Goal: Find contact information: Find contact information

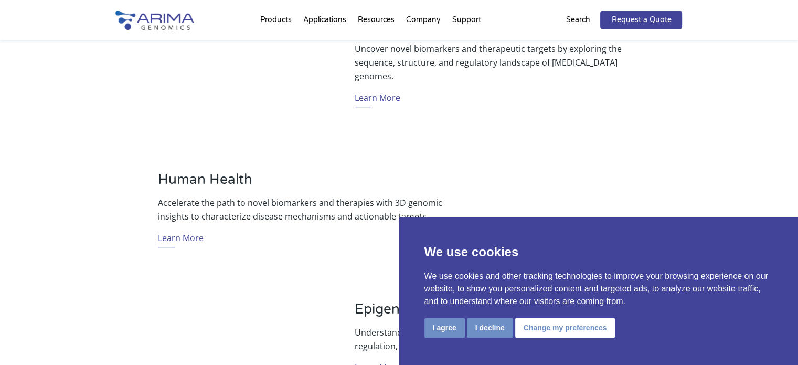
scroll to position [589, 0]
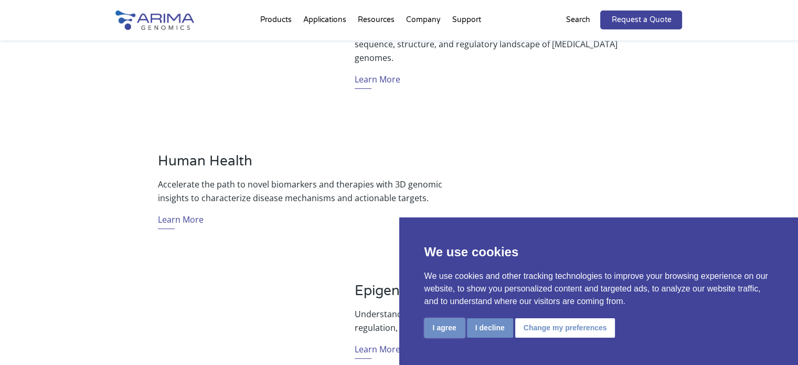
click at [442, 336] on button "I agree" at bounding box center [445, 327] width 40 height 19
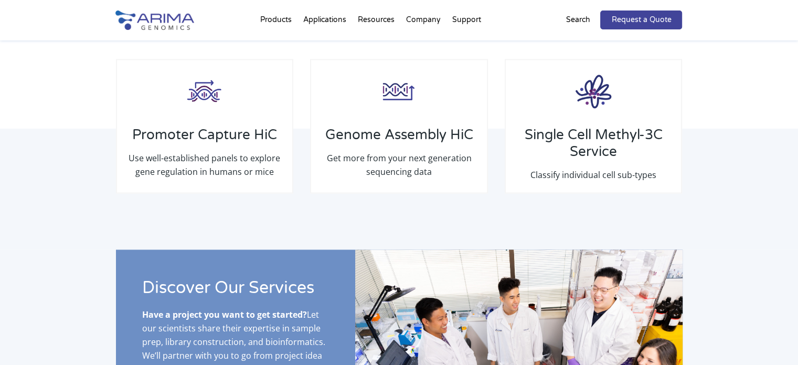
scroll to position [0, 0]
click at [55, 172] on div "Discover Our Products Genome-Wide HiC Explore genome-wide chromatin conformatio…" at bounding box center [399, 25] width 798 height 448
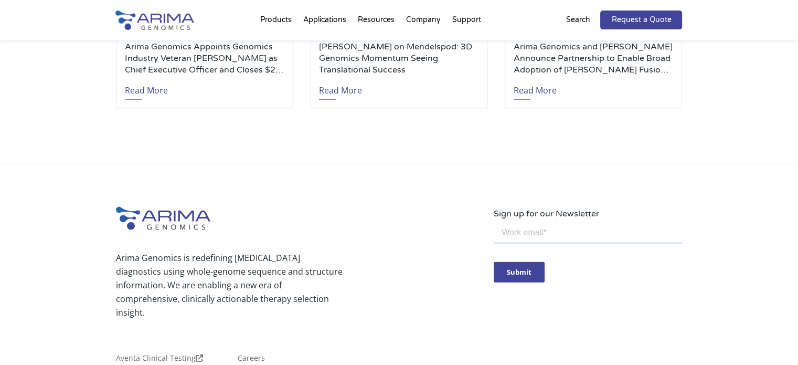
scroll to position [2558, 0]
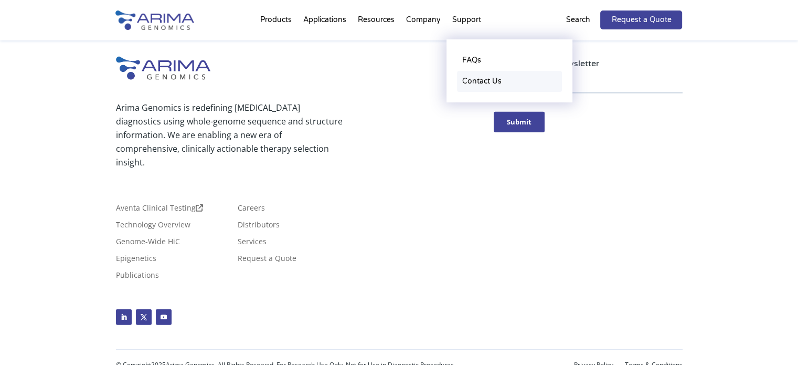
click at [488, 85] on link "Contact Us" at bounding box center [509, 81] width 105 height 21
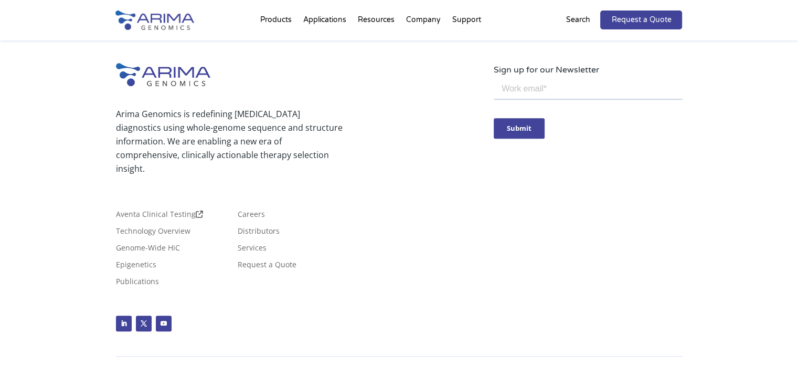
scroll to position [648, 0]
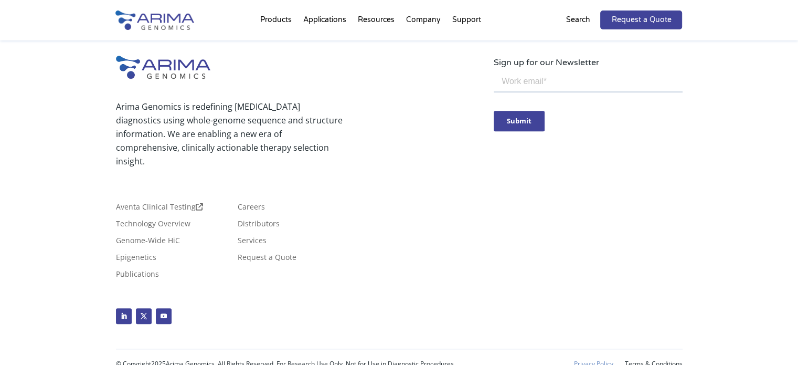
click at [594, 360] on link "Privacy Policy" at bounding box center [593, 363] width 39 height 7
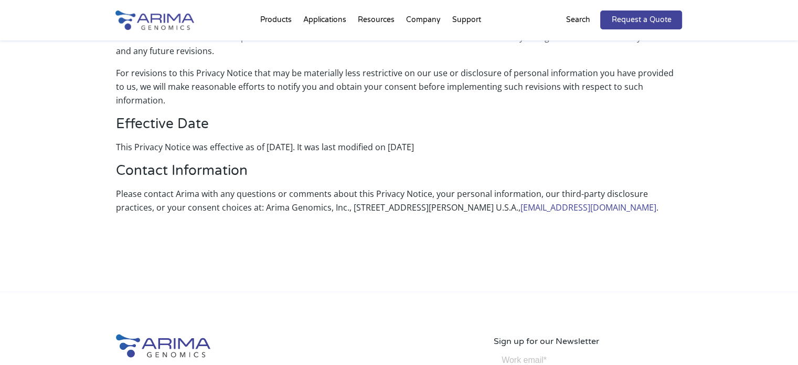
scroll to position [2194, 0]
